Goal: Task Accomplishment & Management: Use online tool/utility

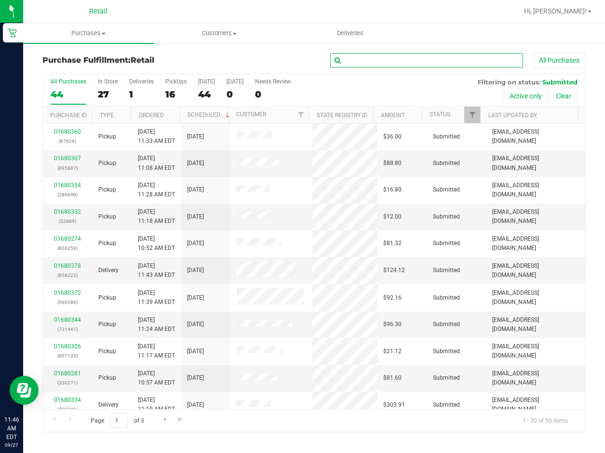
click at [376, 63] on input "text" at bounding box center [426, 60] width 193 height 14
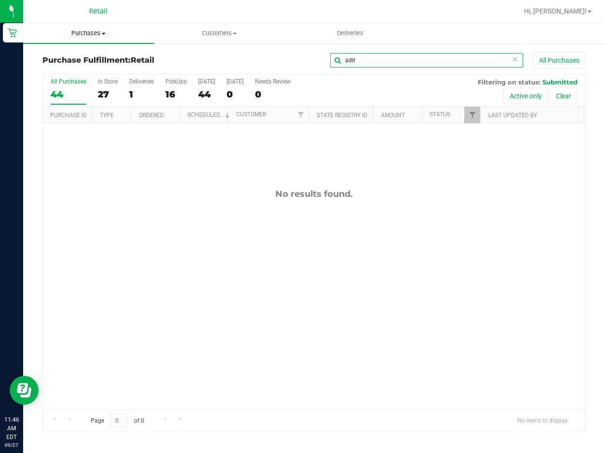
type input "adit"
click at [88, 36] on span "Purchases" at bounding box center [88, 33] width 131 height 9
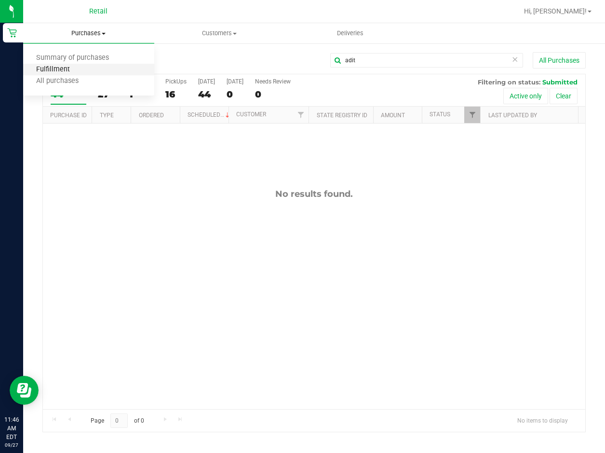
click at [64, 68] on span "Fulfillment" at bounding box center [53, 70] width 60 height 8
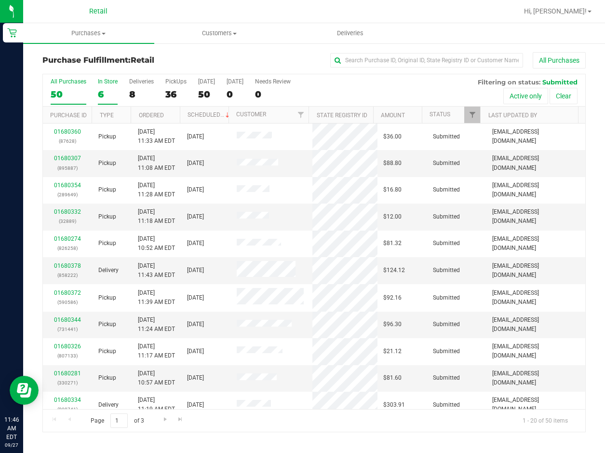
click at [106, 98] on div "6" at bounding box center [108, 94] width 20 height 11
click at [0, 0] on input "In Store 6" at bounding box center [0, 0] width 0 height 0
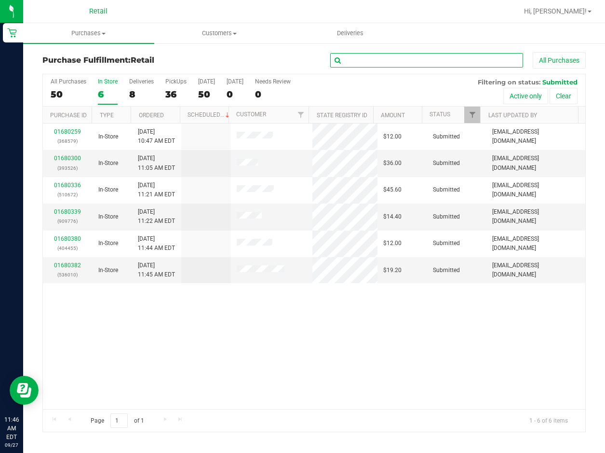
click at [390, 64] on input "text" at bounding box center [426, 60] width 193 height 14
click at [92, 38] on uib-tab-heading "Purchases Summary of purchases Fulfillment All purchases" at bounding box center [88, 33] width 131 height 20
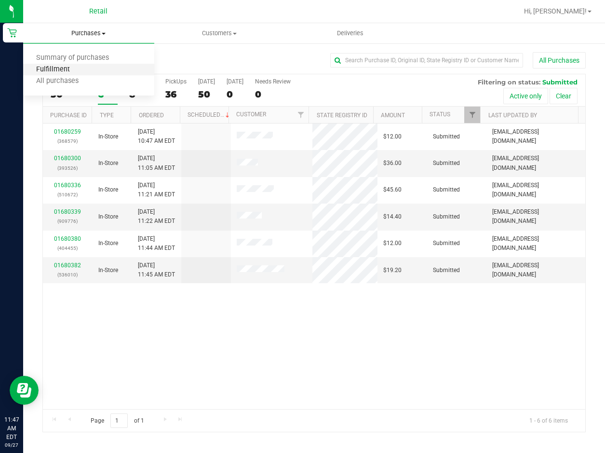
click at [76, 70] on span "Fulfillment" at bounding box center [53, 70] width 60 height 8
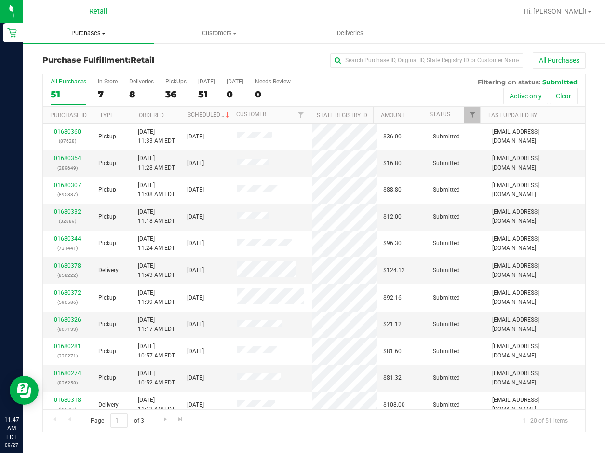
click at [89, 37] on span "Purchases" at bounding box center [88, 33] width 131 height 9
click at [76, 58] on span "Summary of purchases" at bounding box center [72, 58] width 99 height 8
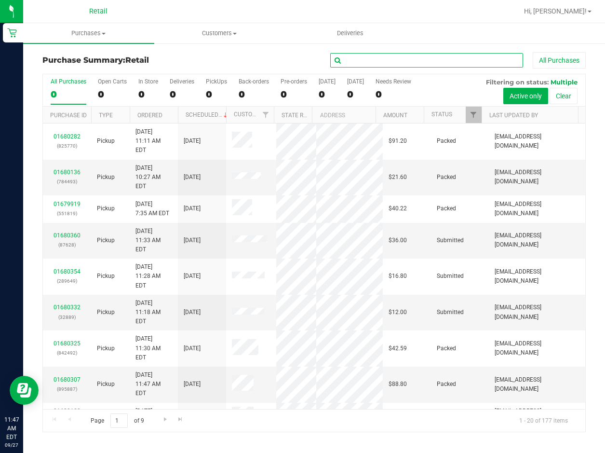
click at [384, 62] on input "text" at bounding box center [426, 60] width 193 height 14
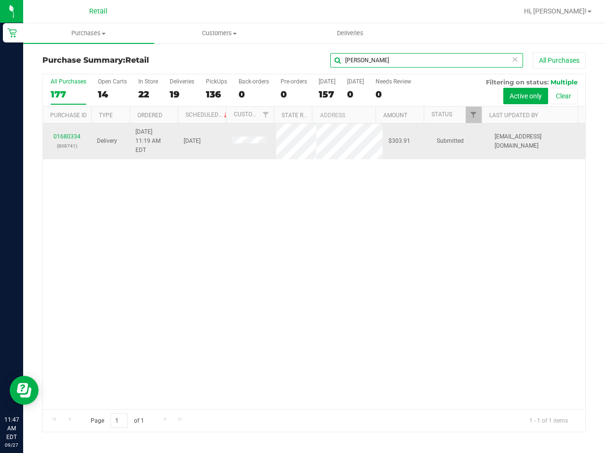
type input "[PERSON_NAME]"
click at [53, 140] on div "01680334 (808741)" at bounding box center [67, 141] width 37 height 18
click at [54, 140] on link "01680334" at bounding box center [67, 136] width 27 height 7
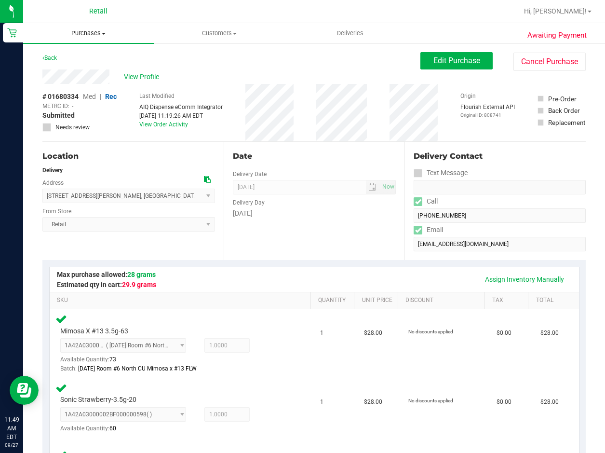
click at [85, 34] on span "Purchases" at bounding box center [88, 33] width 131 height 9
click at [72, 68] on span "Fulfillment" at bounding box center [53, 70] width 60 height 8
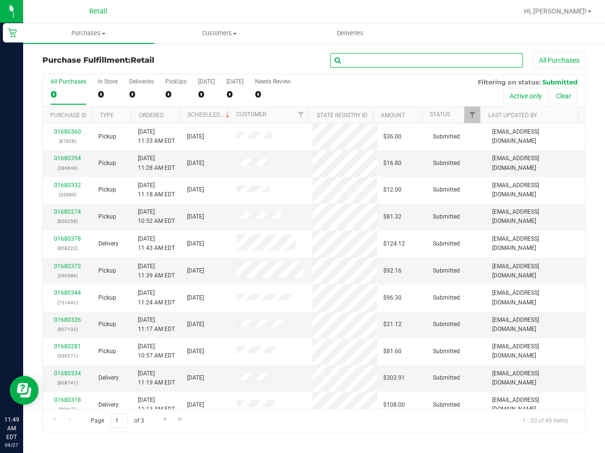
click at [431, 58] on input "text" at bounding box center [426, 60] width 193 height 14
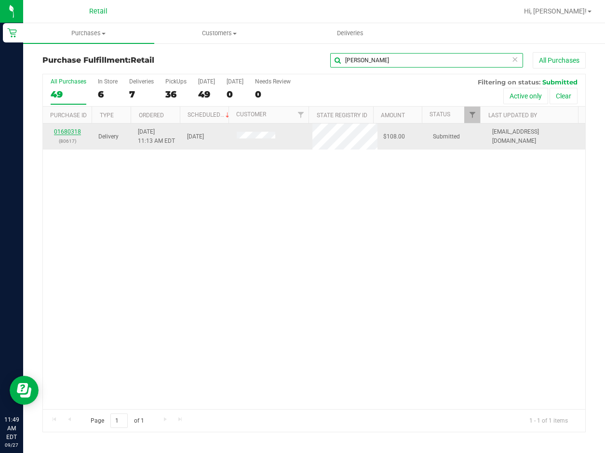
type input "[PERSON_NAME]"
click at [67, 132] on link "01680318" at bounding box center [67, 131] width 27 height 7
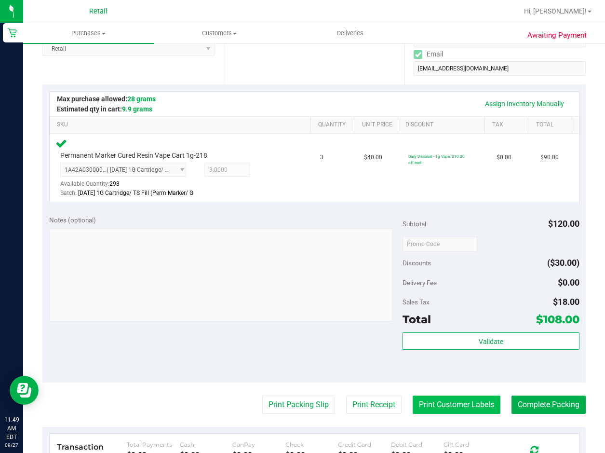
scroll to position [241, 0]
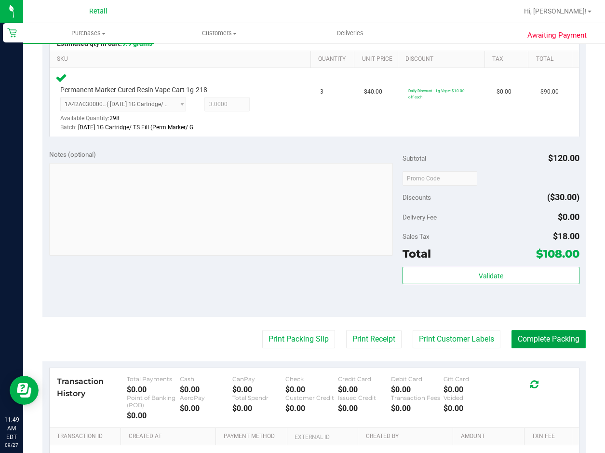
click at [512, 332] on button "Complete Packing" at bounding box center [549, 339] width 74 height 18
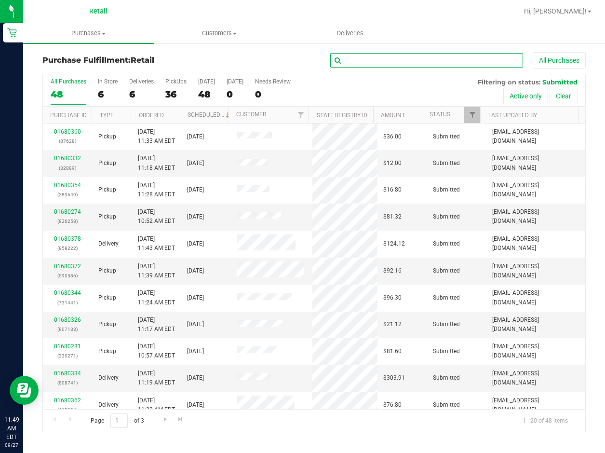
click at [422, 58] on input "text" at bounding box center [426, 60] width 193 height 14
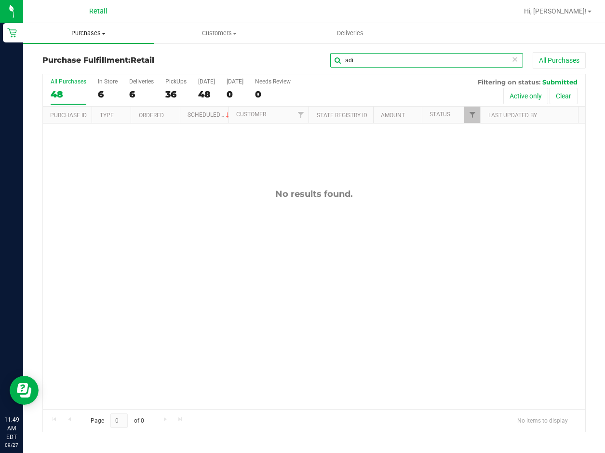
type input "adi"
click at [83, 32] on span "Purchases" at bounding box center [88, 33] width 131 height 9
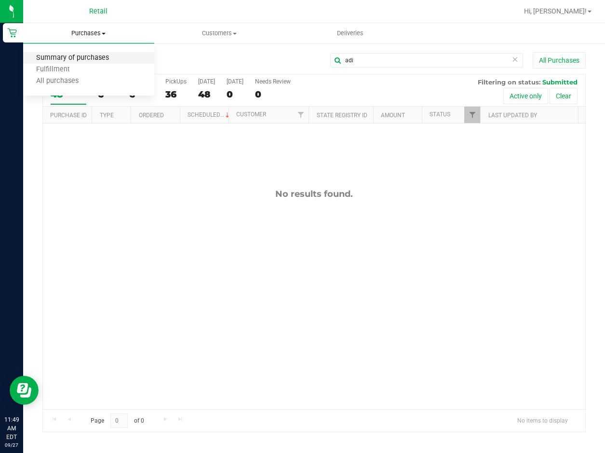
click at [64, 56] on span "Summary of purchases" at bounding box center [72, 58] width 99 height 8
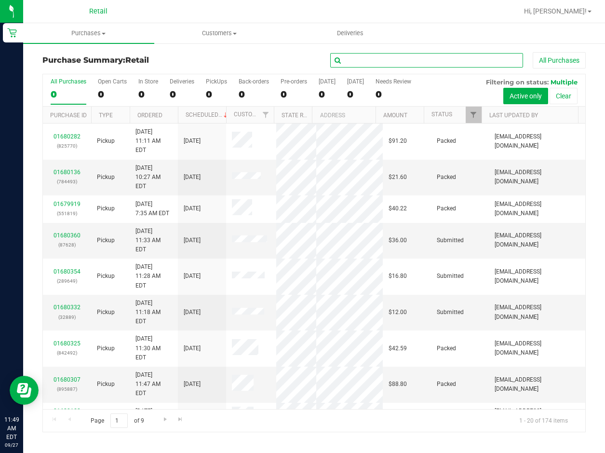
click at [368, 59] on input "text" at bounding box center [426, 60] width 193 height 14
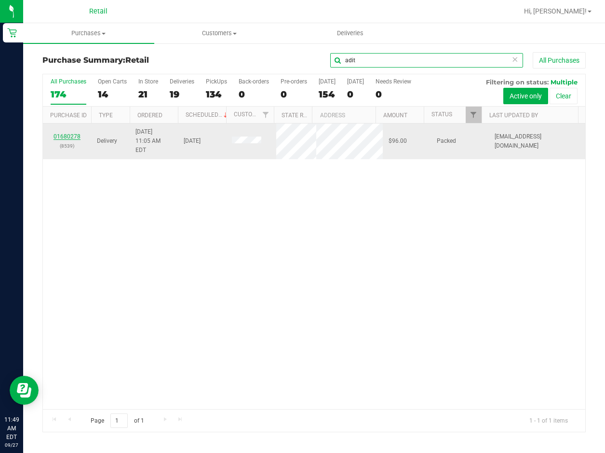
type input "adit"
click at [67, 139] on link "01680278" at bounding box center [67, 136] width 27 height 7
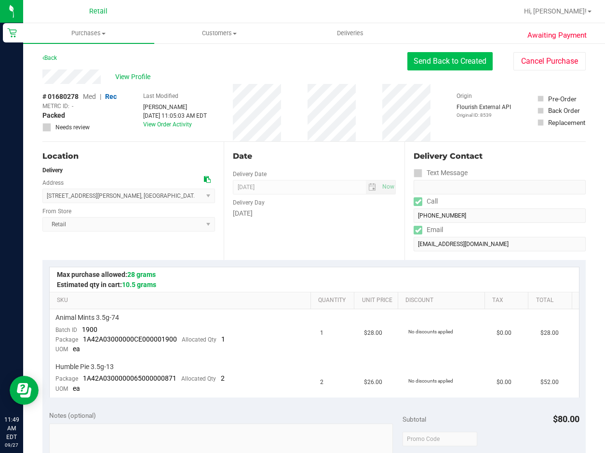
click at [444, 61] on button "Send Back to Created" at bounding box center [449, 61] width 85 height 18
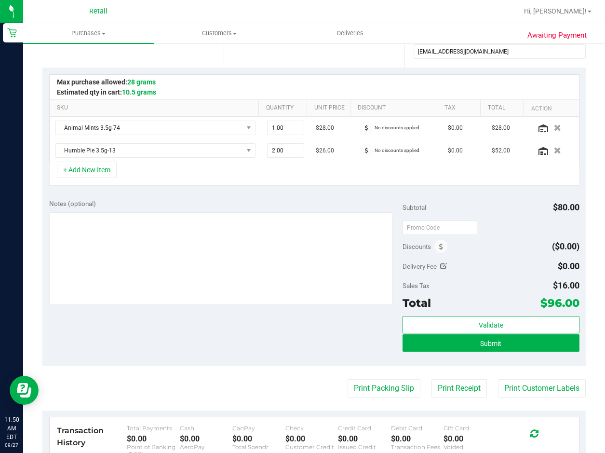
scroll to position [193, 0]
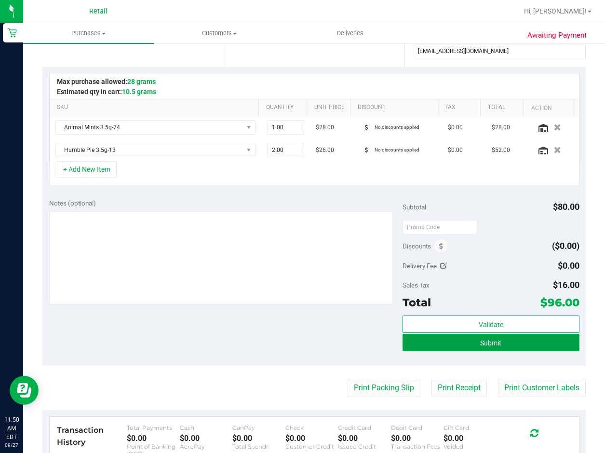
click at [508, 340] on button "Submit" at bounding box center [491, 342] width 177 height 17
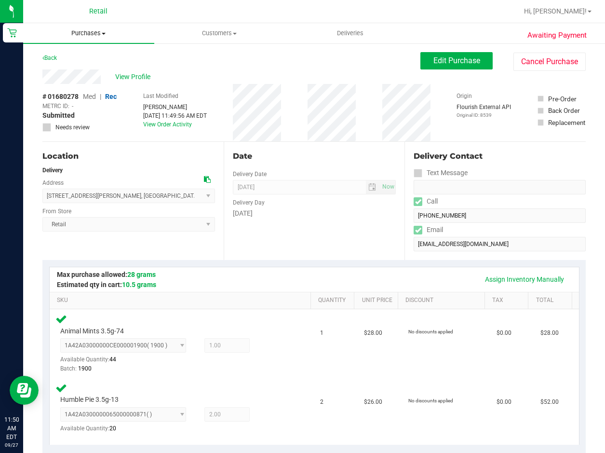
click at [88, 36] on span "Purchases" at bounding box center [88, 33] width 131 height 9
click at [47, 68] on span "Fulfillment" at bounding box center [53, 70] width 60 height 8
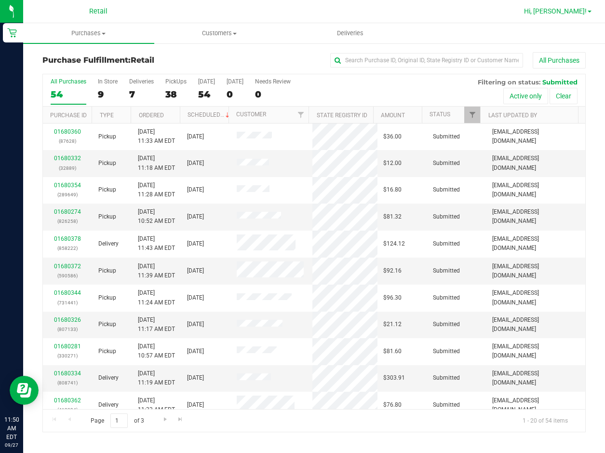
click at [581, 11] on span "Hi, [PERSON_NAME]!" at bounding box center [555, 11] width 63 height 8
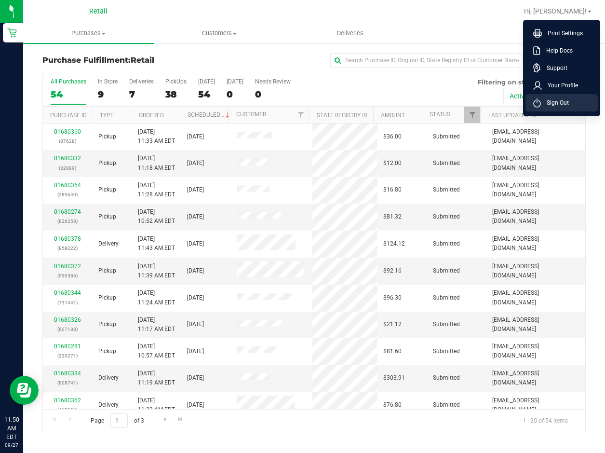
click at [549, 102] on span "Sign Out" at bounding box center [555, 103] width 28 height 10
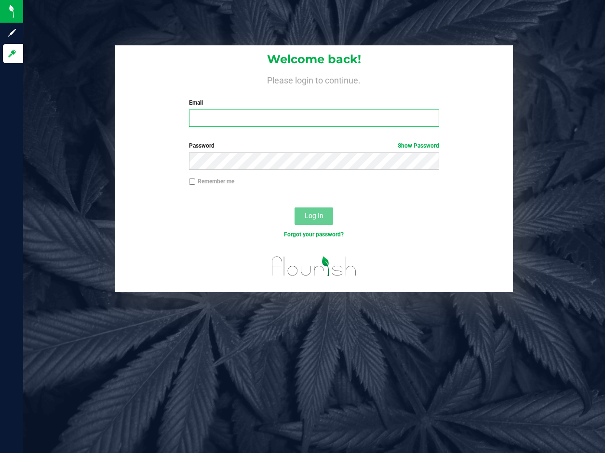
type input "[EMAIL_ADDRESS][DOMAIN_NAME]"
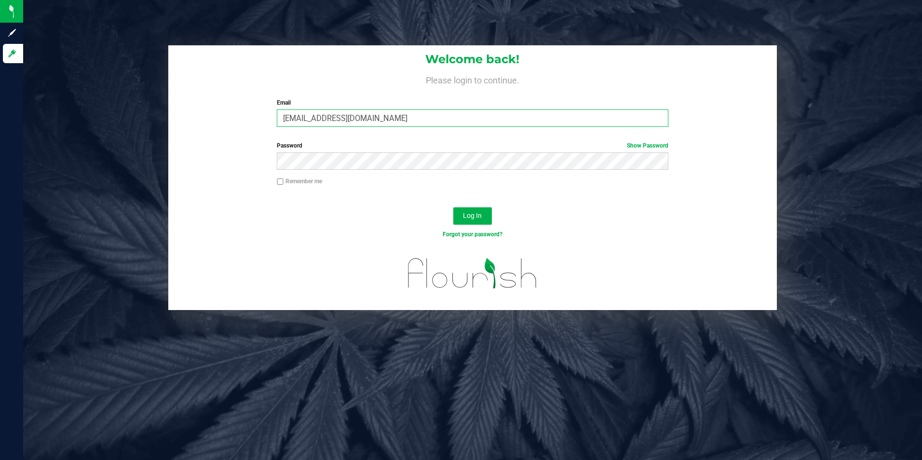
drag, startPoint x: 407, startPoint y: 123, endPoint x: 216, endPoint y: 126, distance: 191.4
click at [216, 126] on div "Welcome back! Please login to continue. Email [EMAIL_ADDRESS][DOMAIN_NAME] Requ…" at bounding box center [472, 89] width 609 height 89
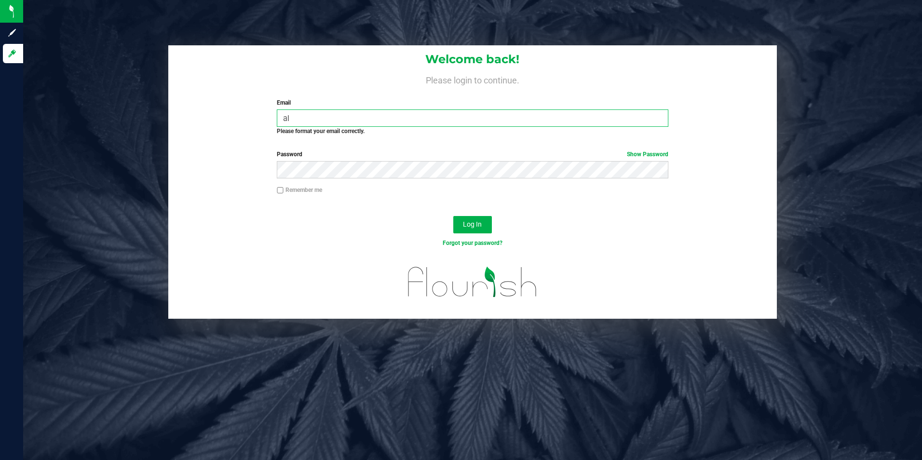
type input "[EMAIL_ADDRESS][DOMAIN_NAME]"
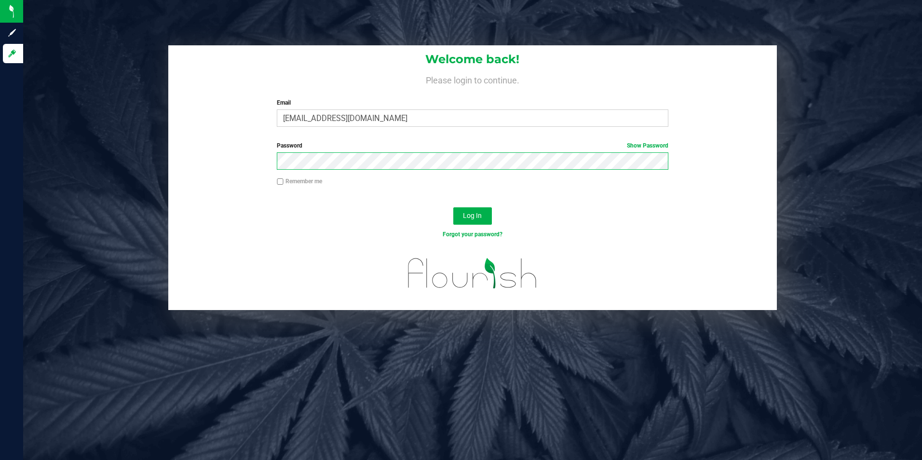
click at [212, 162] on div "Password Show Password" at bounding box center [472, 159] width 609 height 36
click at [453, 207] on button "Log In" at bounding box center [472, 215] width 39 height 17
